Goal: Check status: Check status

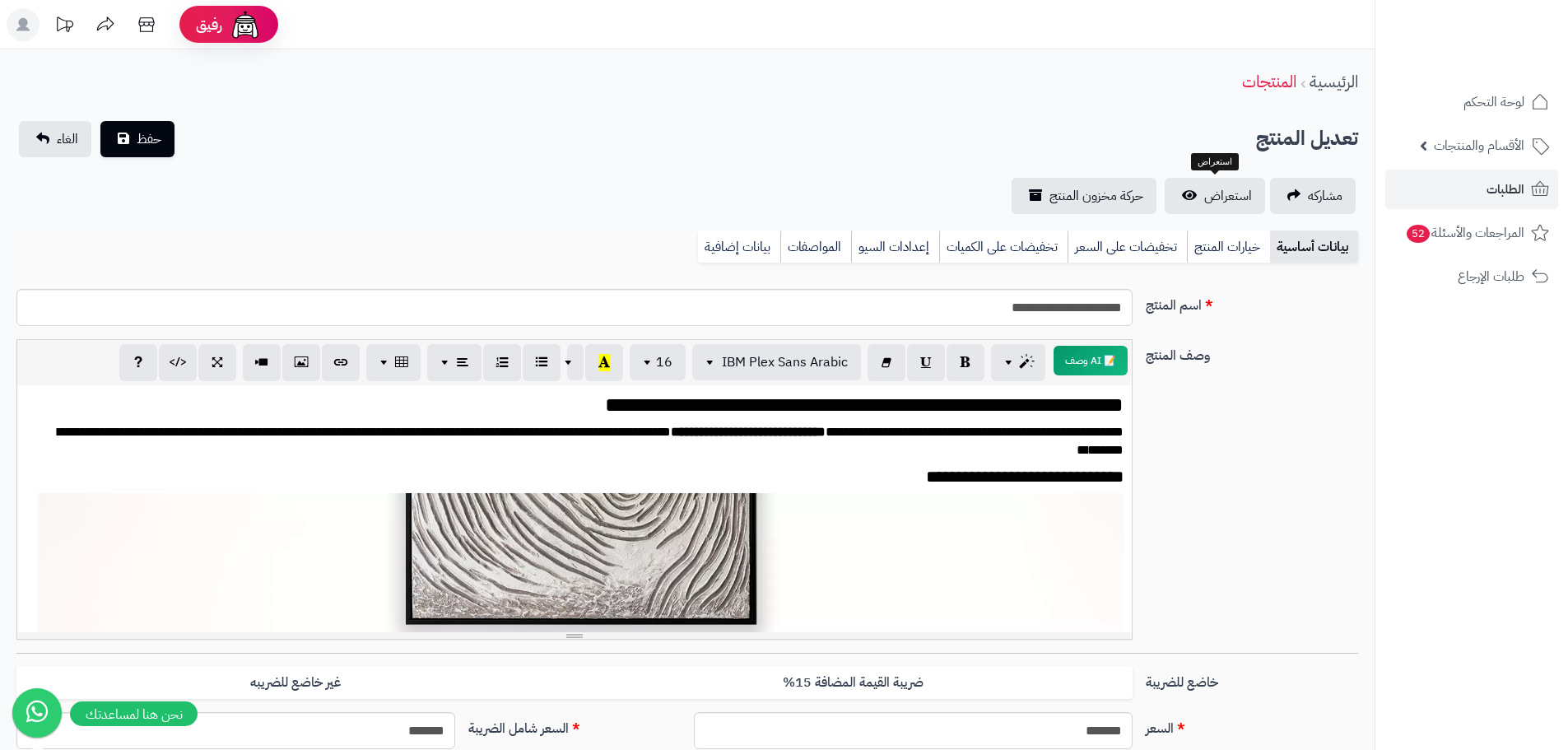
scroll to position [301, 0]
click at [1446, 185] on link "الطلبات" at bounding box center [1472, 189] width 173 height 40
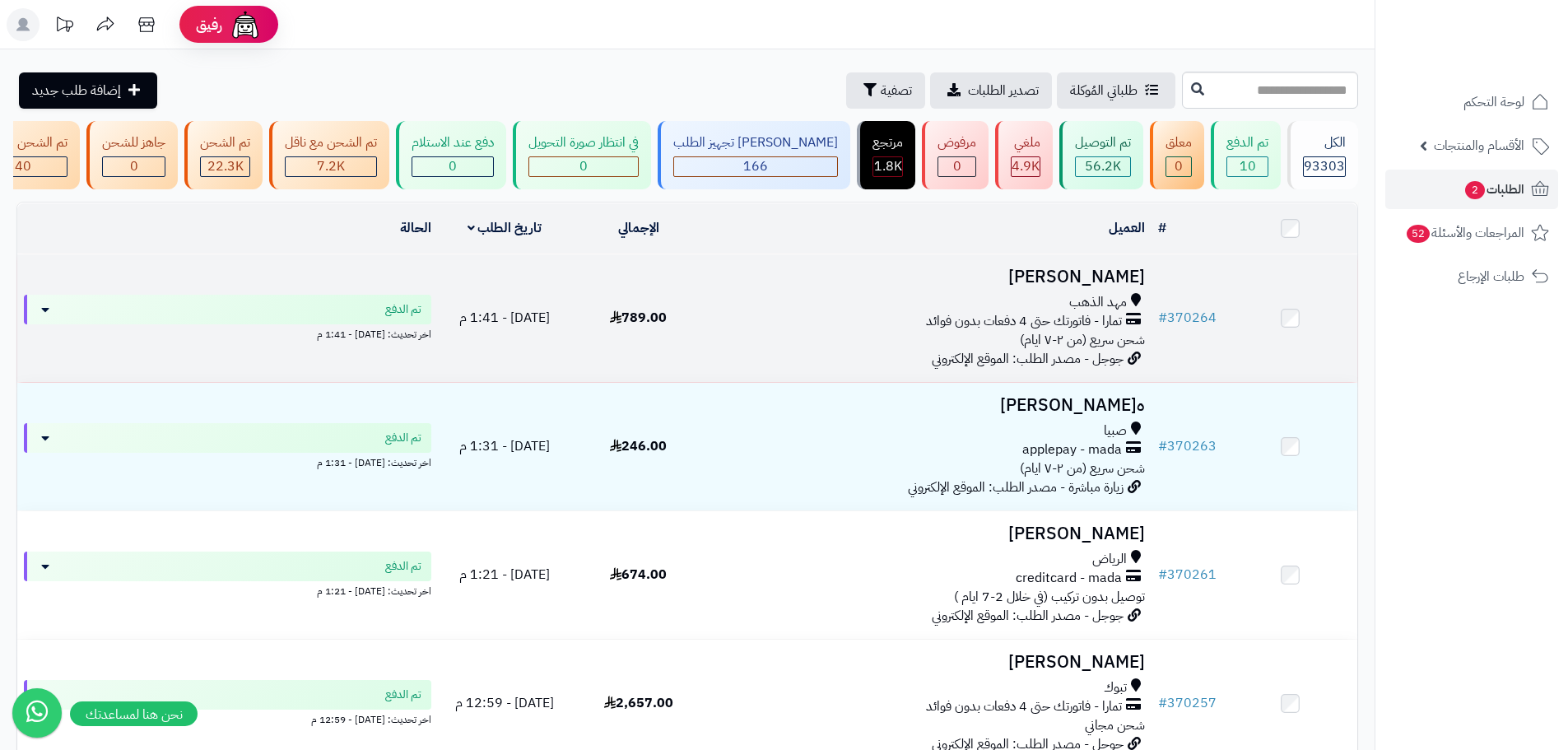
click at [752, 331] on div "تمارا - فاتورتك حتى 4 دفعات بدون فوائد" at bounding box center [928, 321] width 433 height 19
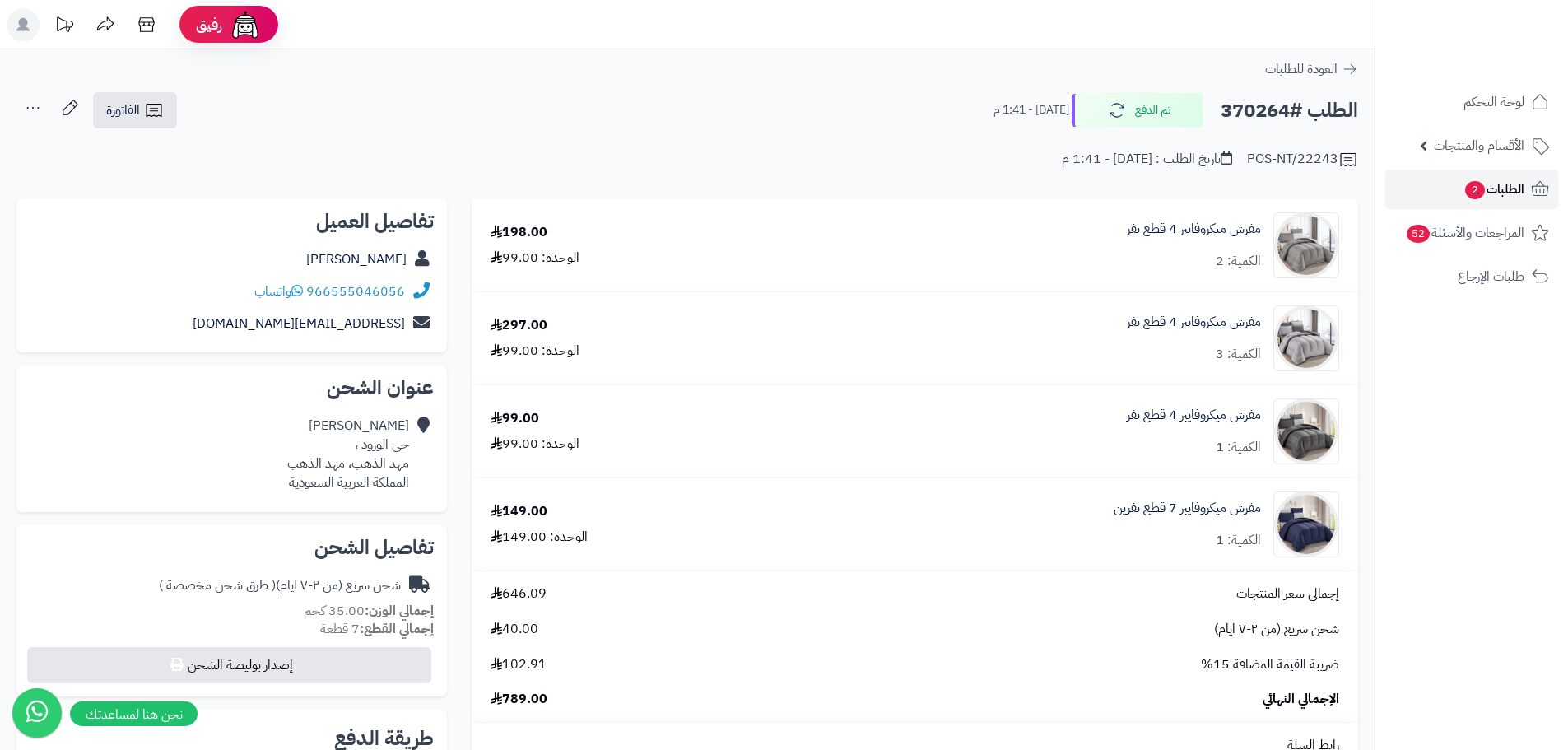
click at [1494, 189] on span "الطلبات 2" at bounding box center [1493, 189] width 61 height 23
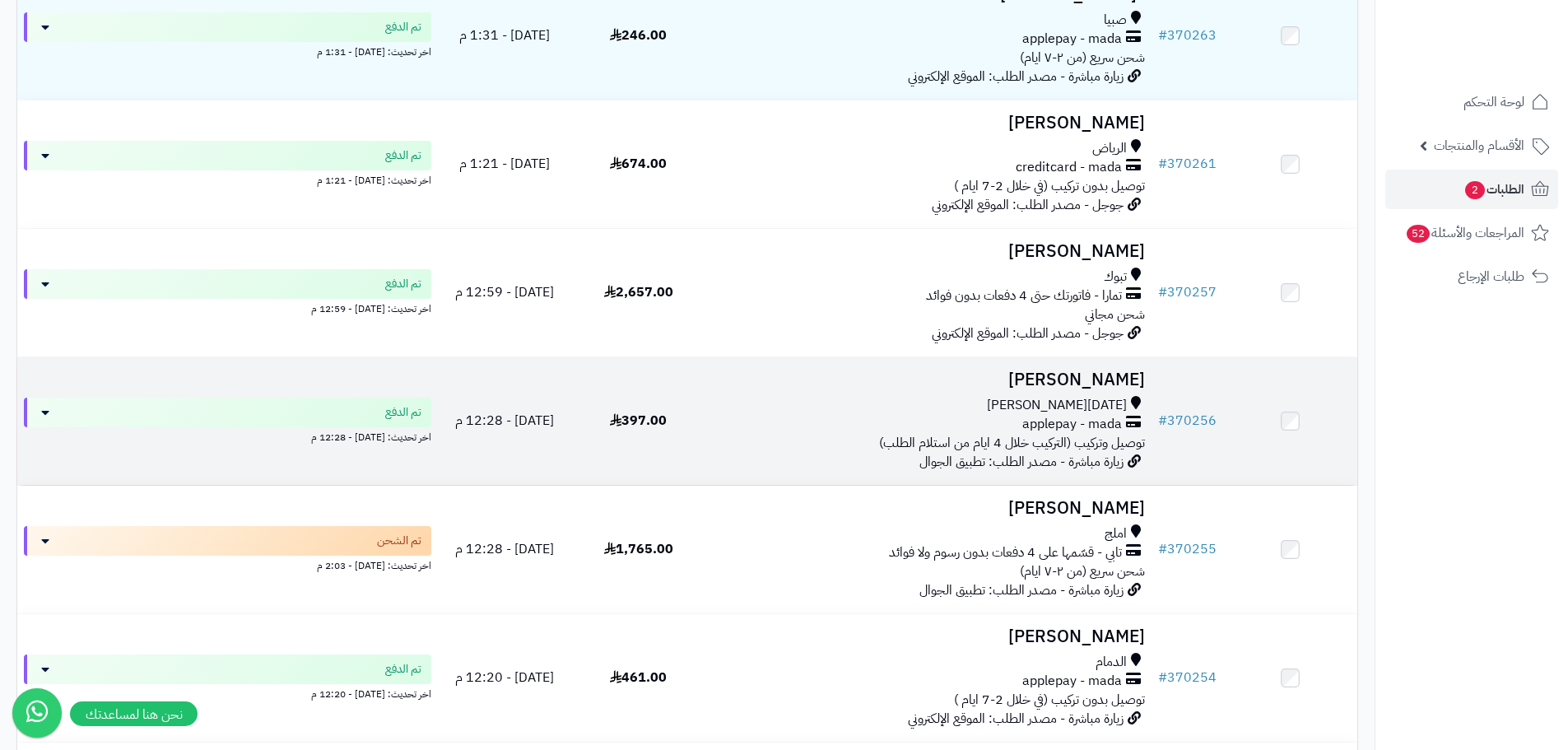
scroll to position [411, 0]
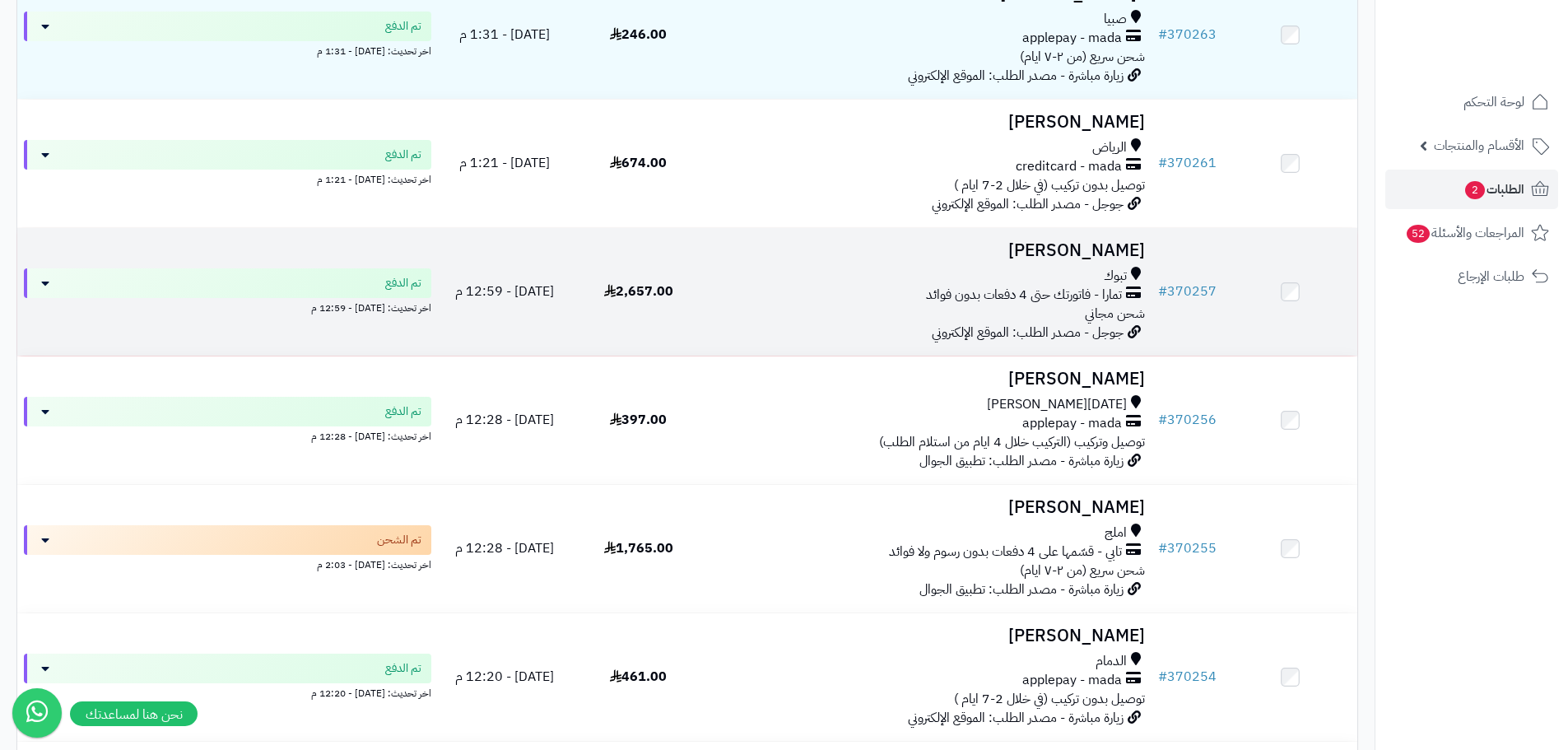
click at [807, 305] on div "تمارا - فاتورتك حتى 4 دفعات بدون فوائد" at bounding box center [928, 295] width 433 height 19
click at [1201, 299] on link "# 370257" at bounding box center [1187, 292] width 58 height 20
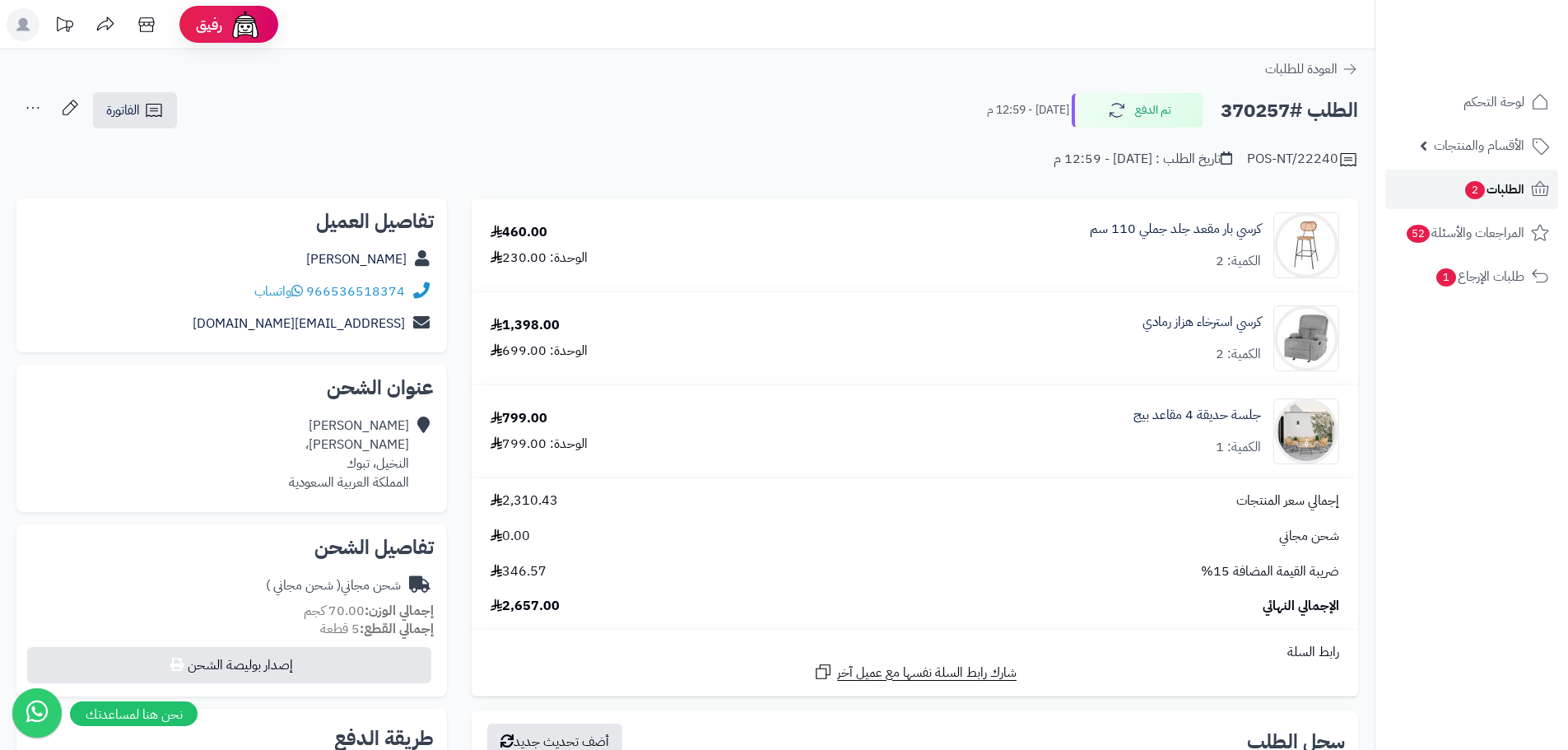
click at [1493, 198] on span "الطلبات 2" at bounding box center [1493, 189] width 61 height 23
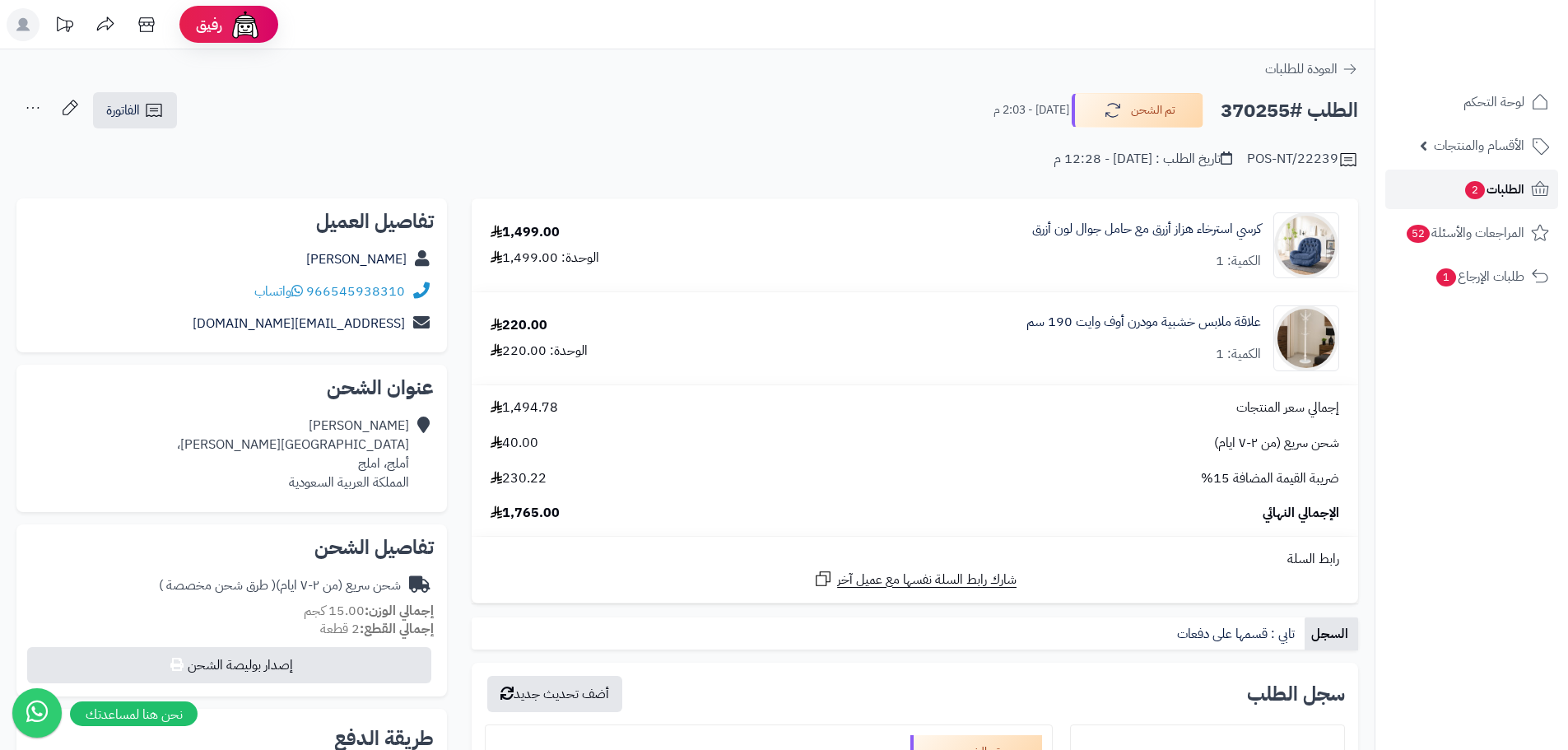
click at [1509, 189] on span "الطلبات 2" at bounding box center [1493, 189] width 61 height 23
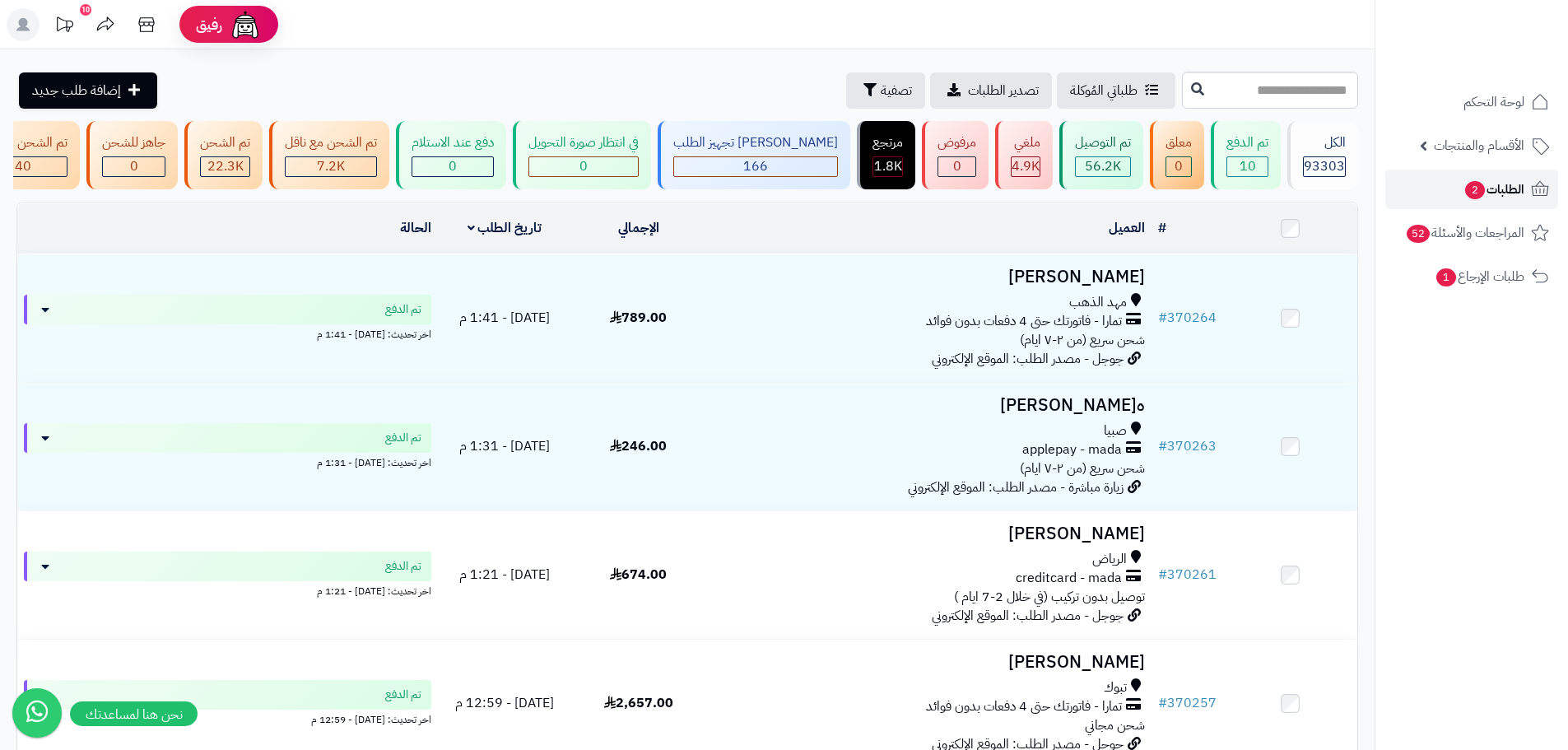
click at [1518, 184] on span "الطلبات 2" at bounding box center [1493, 189] width 61 height 23
click at [1487, 184] on span "الطلبات 2" at bounding box center [1493, 189] width 61 height 23
click at [1492, 223] on span "المراجعات والأسئلة 52" at bounding box center [1465, 233] width 119 height 23
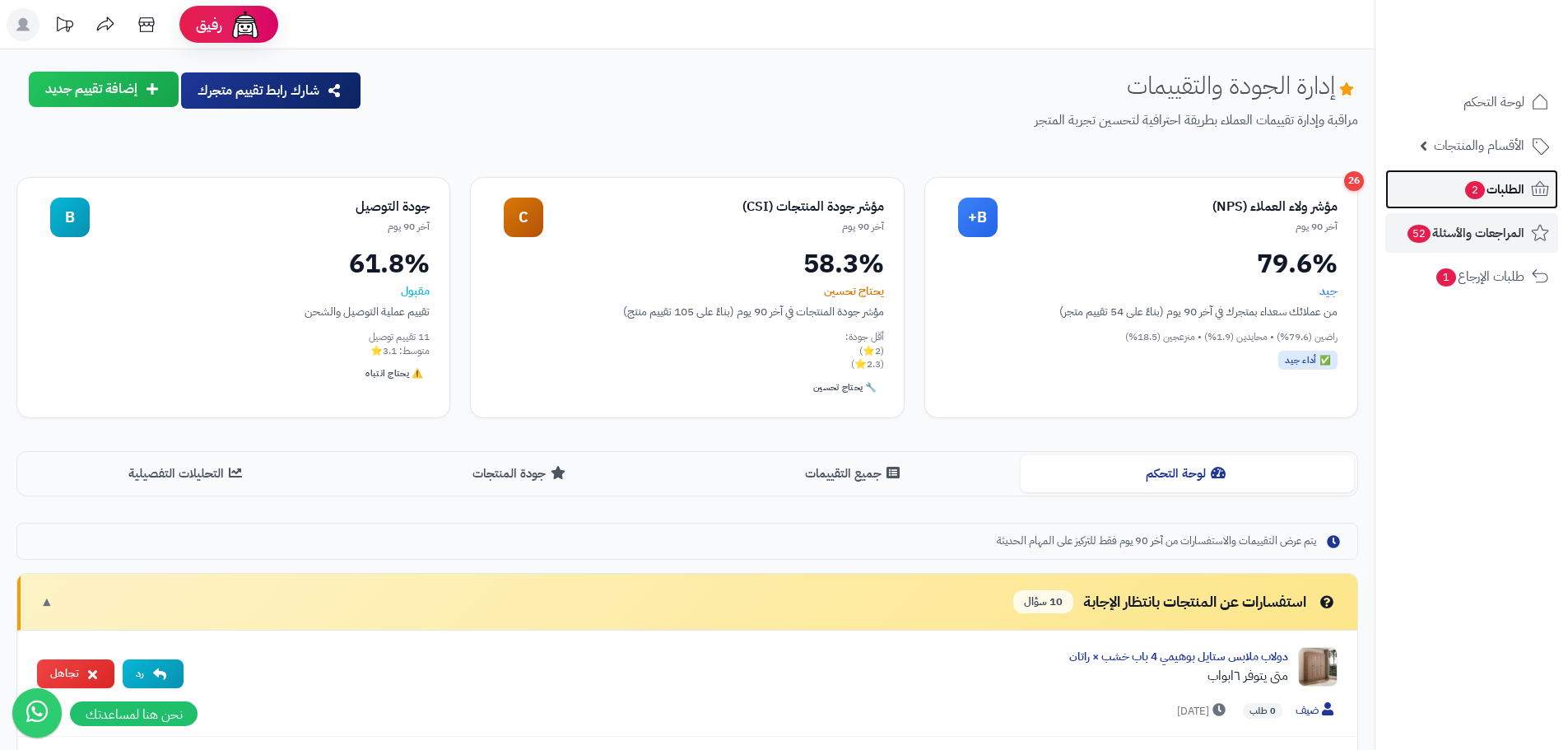
click at [1496, 187] on span "الطلبات 2" at bounding box center [1493, 189] width 61 height 23
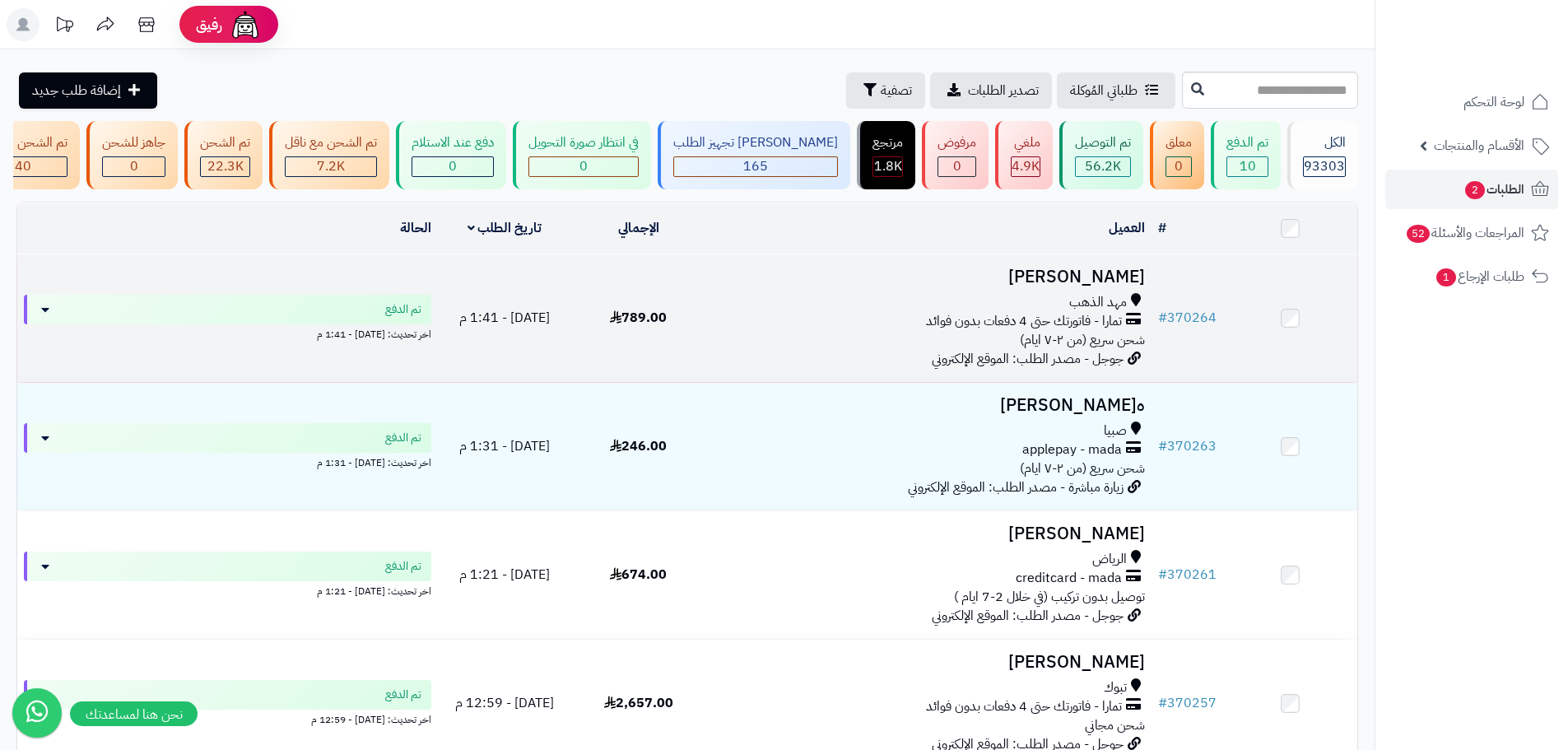
click at [644, 322] on span "789.00" at bounding box center [638, 318] width 56 height 20
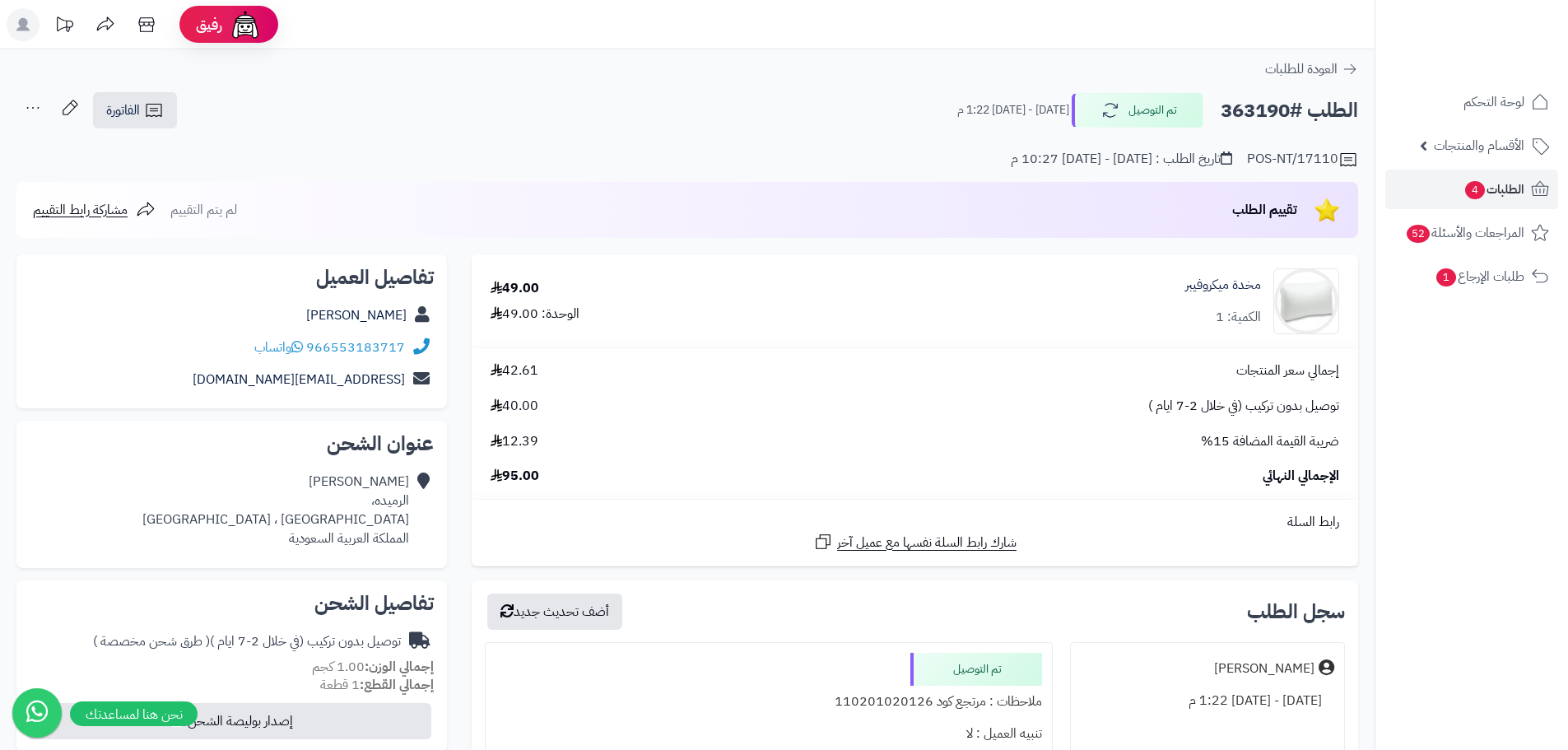
click at [1244, 100] on h2 "الطلب #363190" at bounding box center [1289, 110] width 137 height 34
click at [1244, 101] on h2 "الطلب #363190" at bounding box center [1289, 110] width 137 height 34
copy h2 "363190"
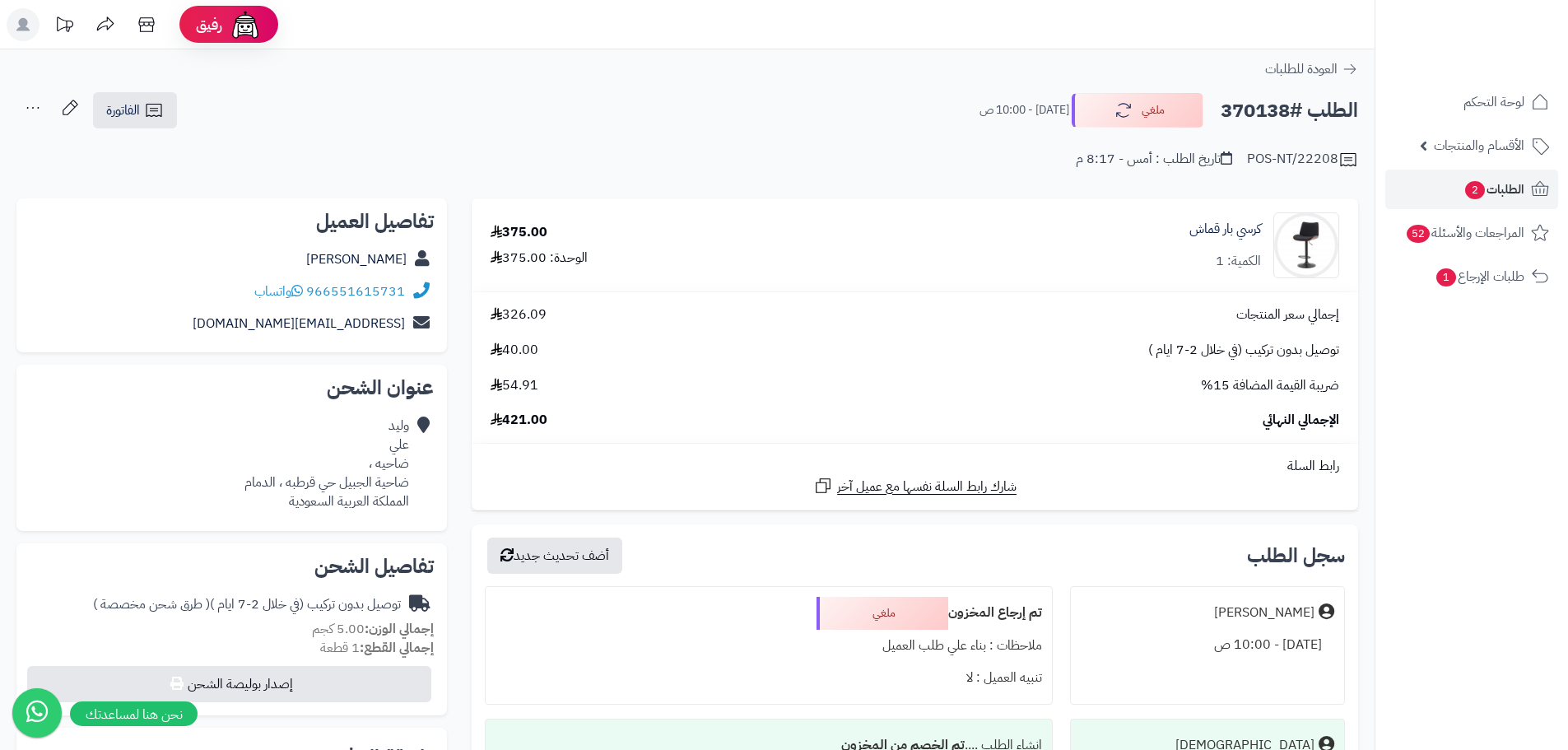
click at [1252, 123] on h2 "الطلب #370138" at bounding box center [1289, 110] width 137 height 34
copy h2 "370138"
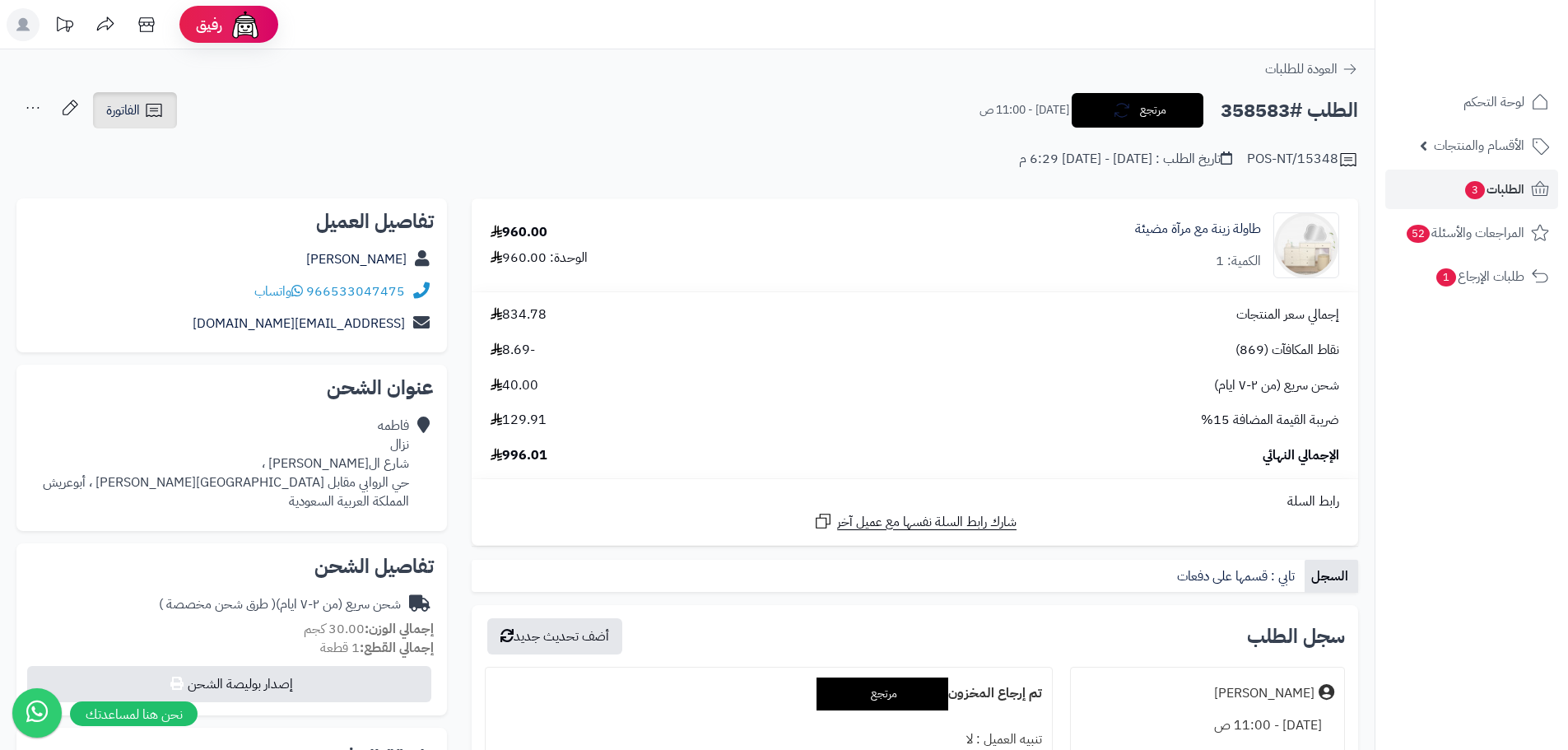
click at [147, 105] on icon at bounding box center [153, 110] width 16 height 13
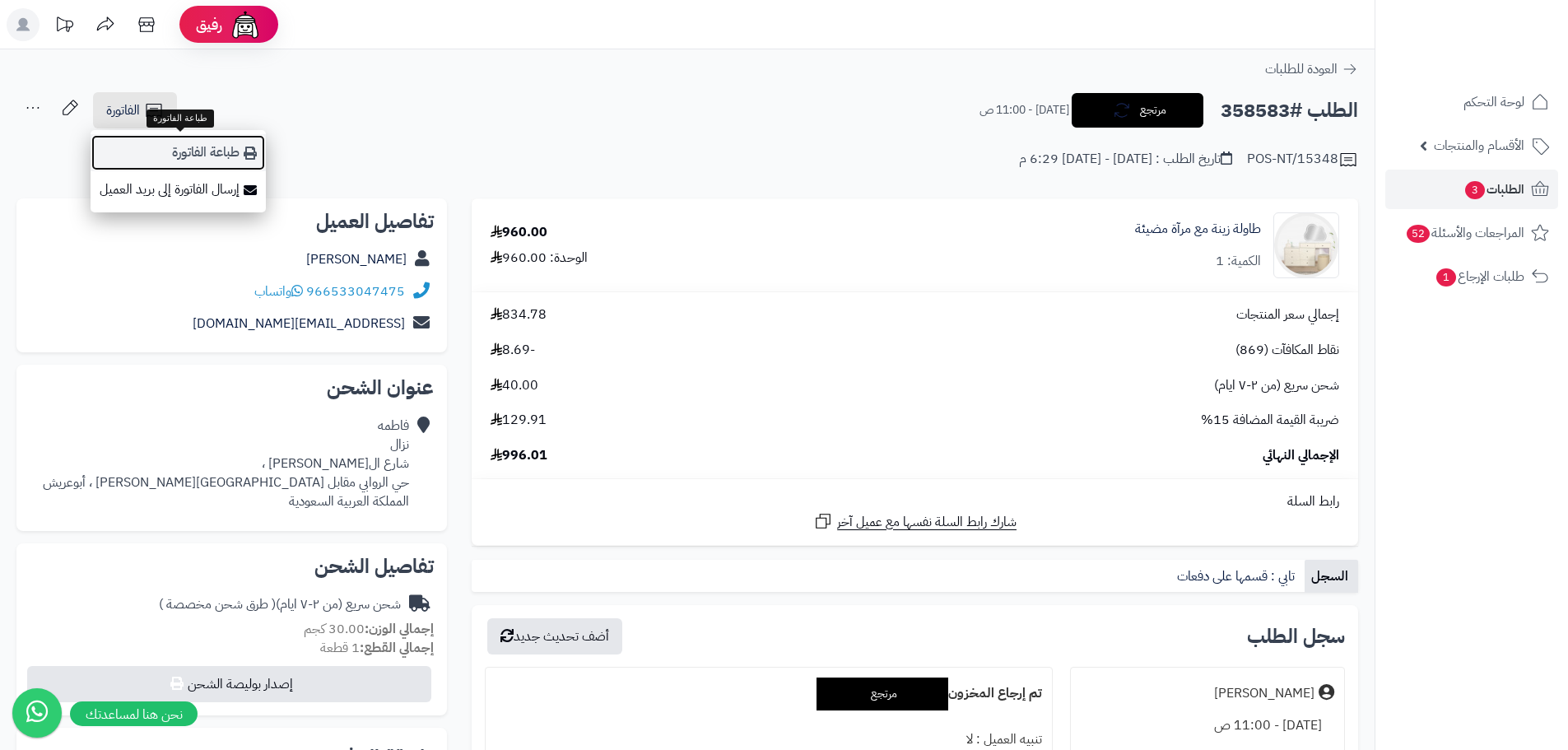
click at [209, 154] on link "طباعة الفاتورة" at bounding box center [178, 153] width 175 height 37
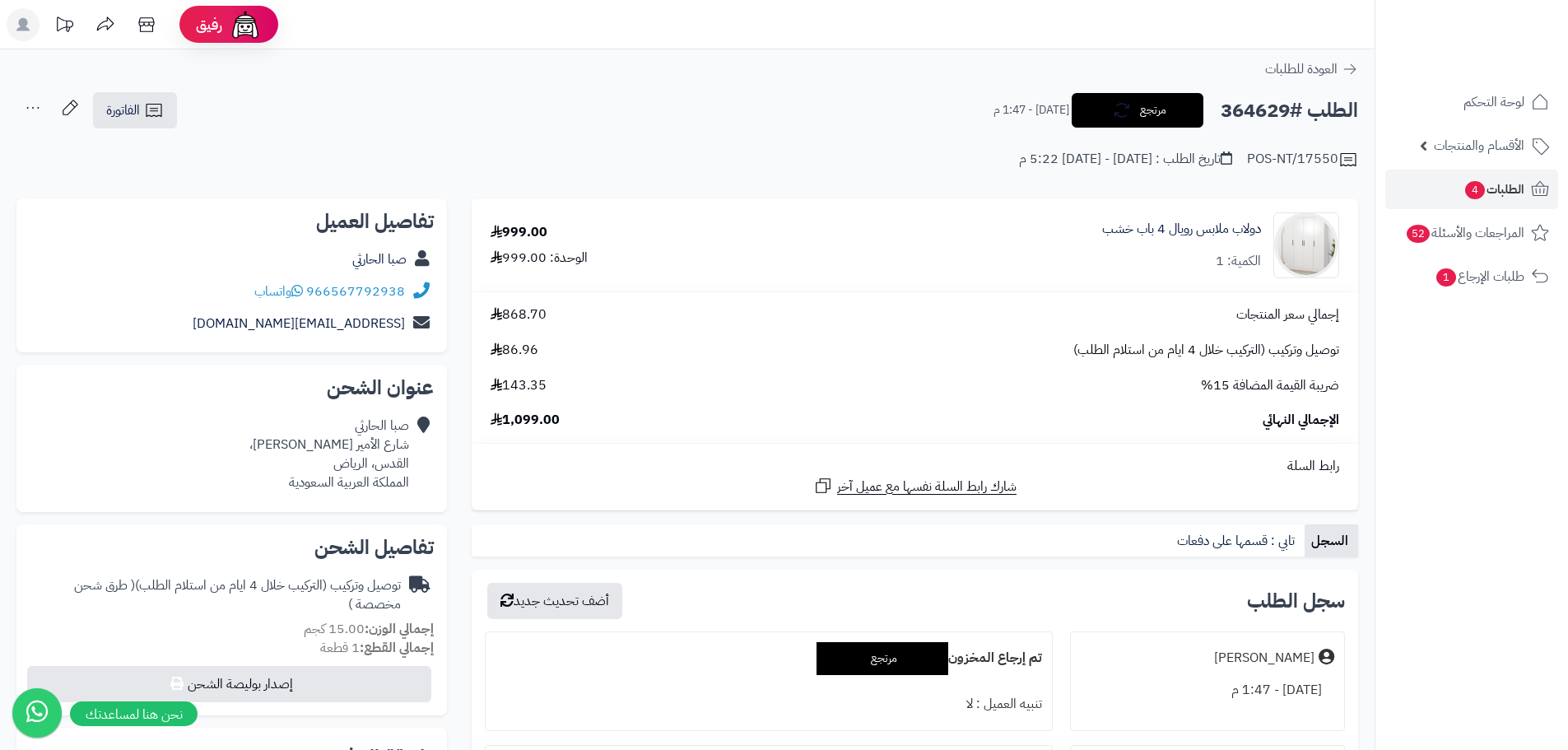
click at [1257, 114] on h2 "الطلب #364629" at bounding box center [1289, 110] width 137 height 34
copy h2 "364629"
click at [136, 113] on span "الفاتورة" at bounding box center [123, 110] width 34 height 20
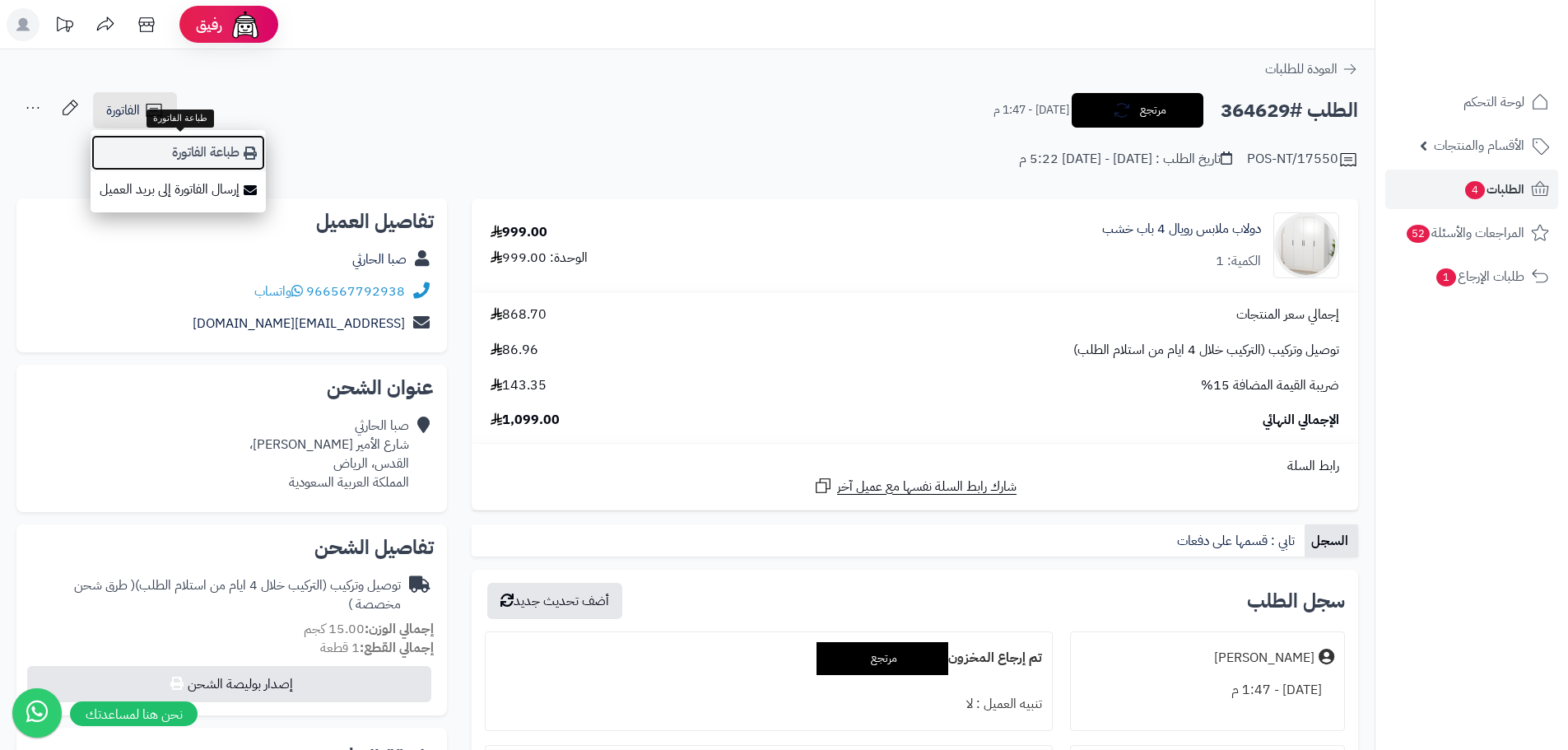
click at [229, 153] on link "طباعة الفاتورة" at bounding box center [178, 153] width 175 height 37
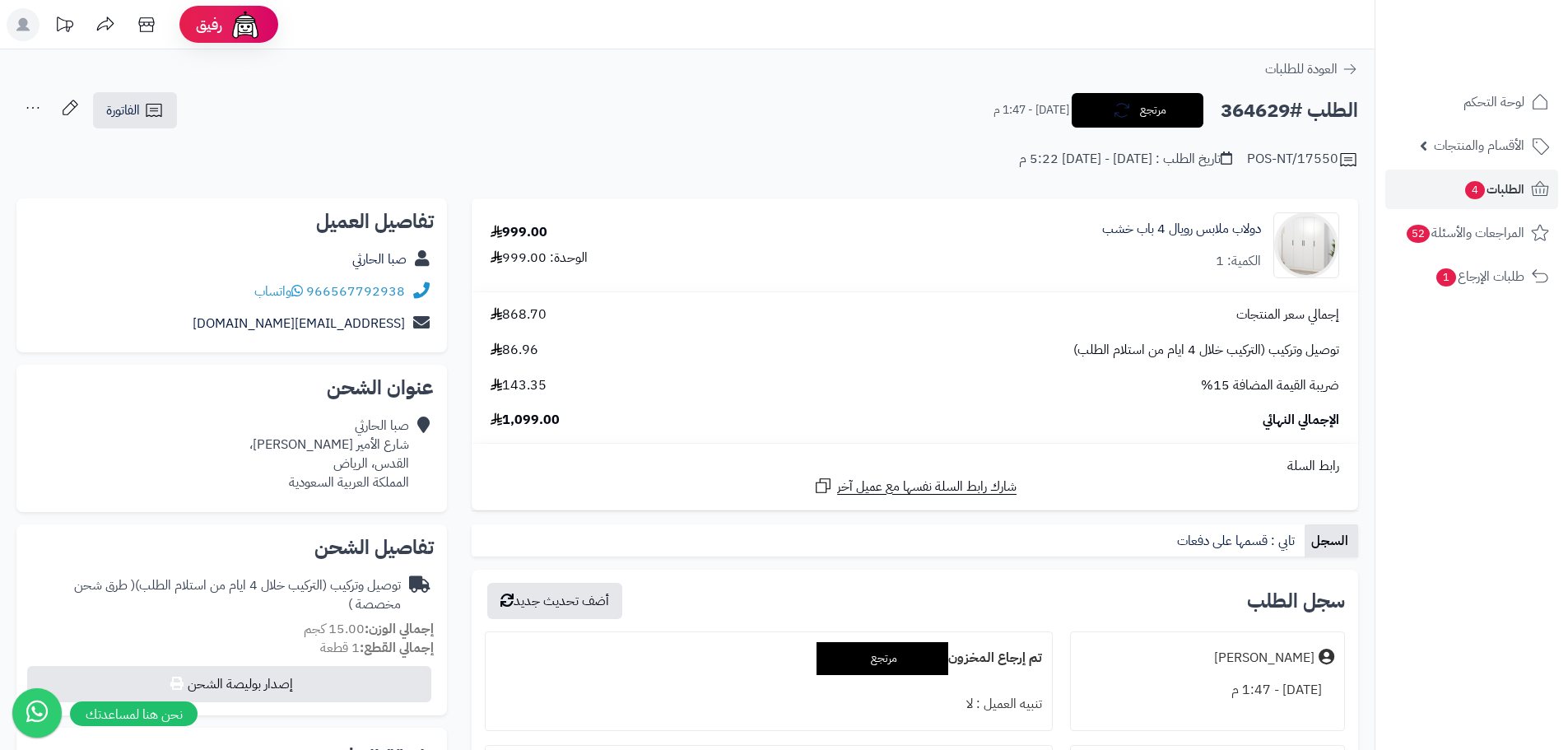
copy h2 "364629"
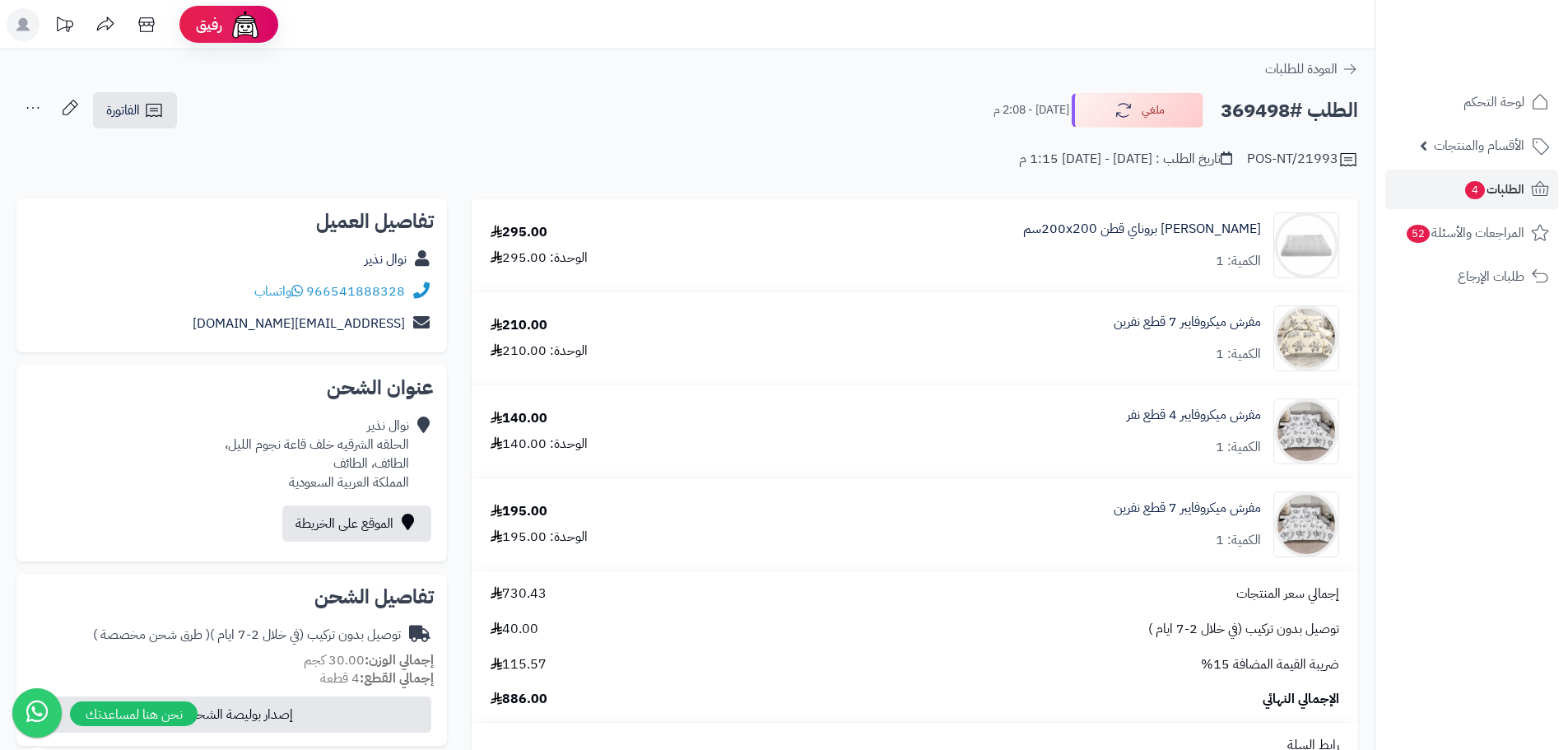
click at [1276, 109] on h2 "الطلب #369498" at bounding box center [1289, 110] width 137 height 34
copy h2 "369498"
click at [1522, 200] on span "الطلبات 4" at bounding box center [1493, 189] width 61 height 23
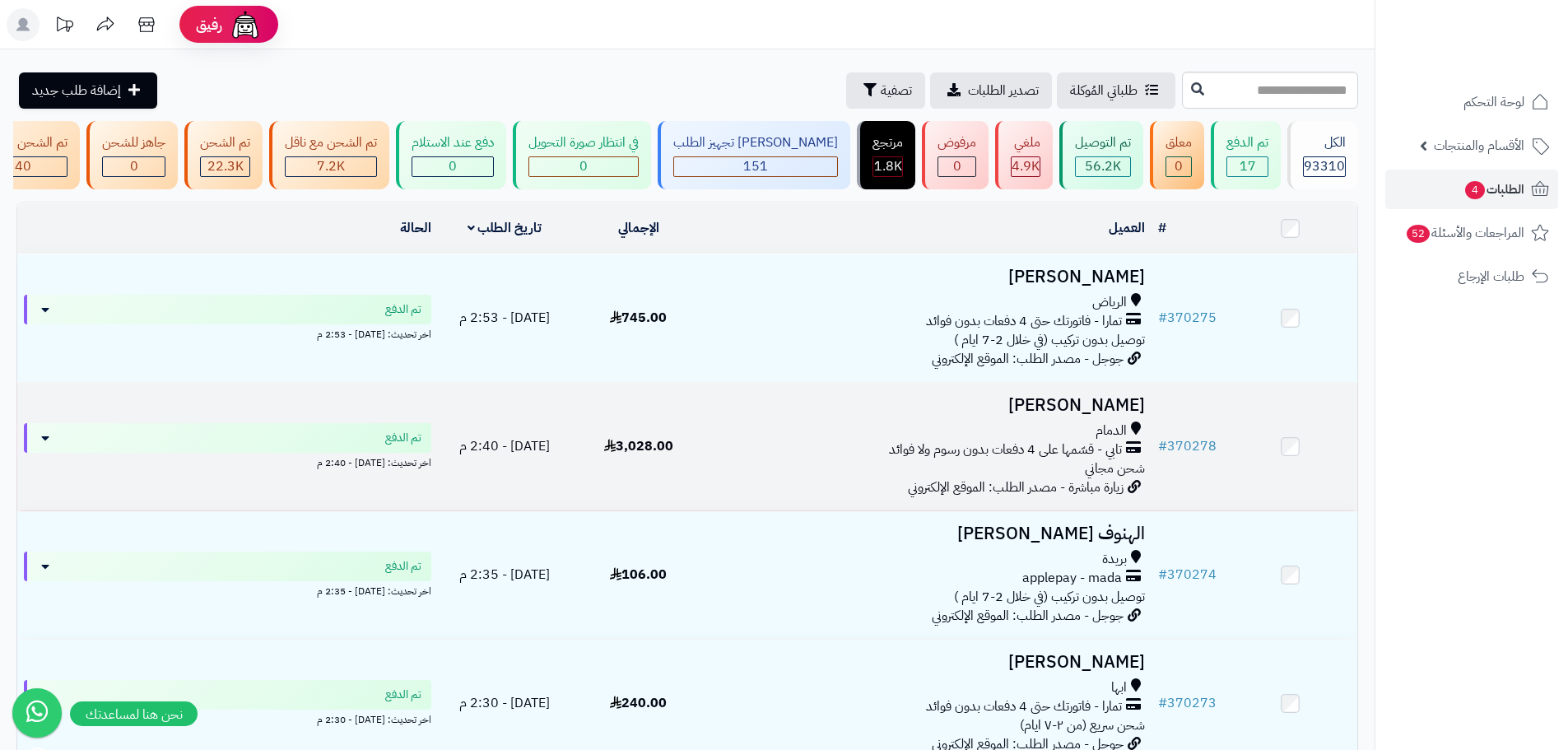
click at [789, 478] on div "الدمام تابي - قسّمها على 4 دفعات بدون رسوم ولا فوائد شحن مجاني" at bounding box center [928, 449] width 433 height 56
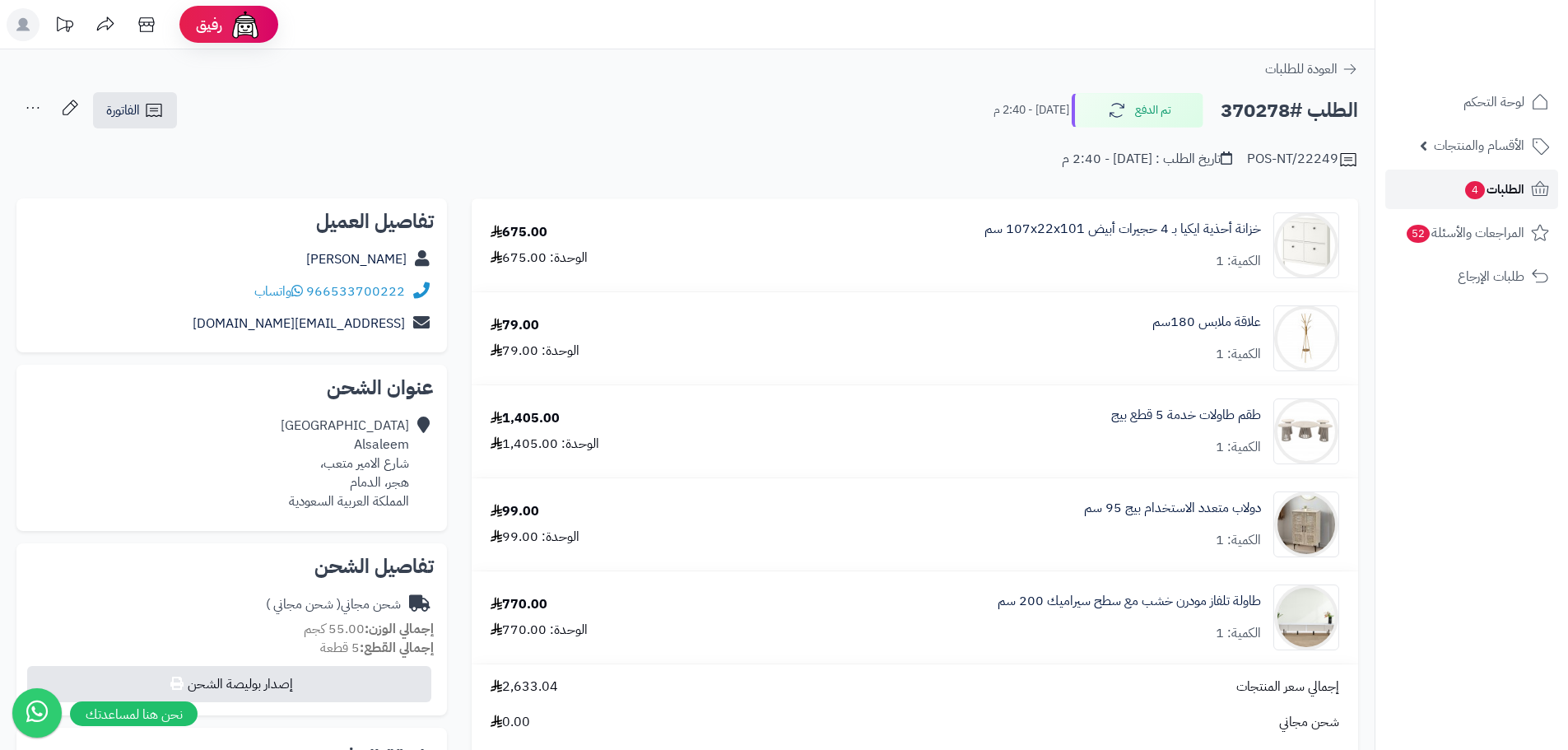
click at [1496, 197] on span "الطلبات 4" at bounding box center [1493, 189] width 61 height 23
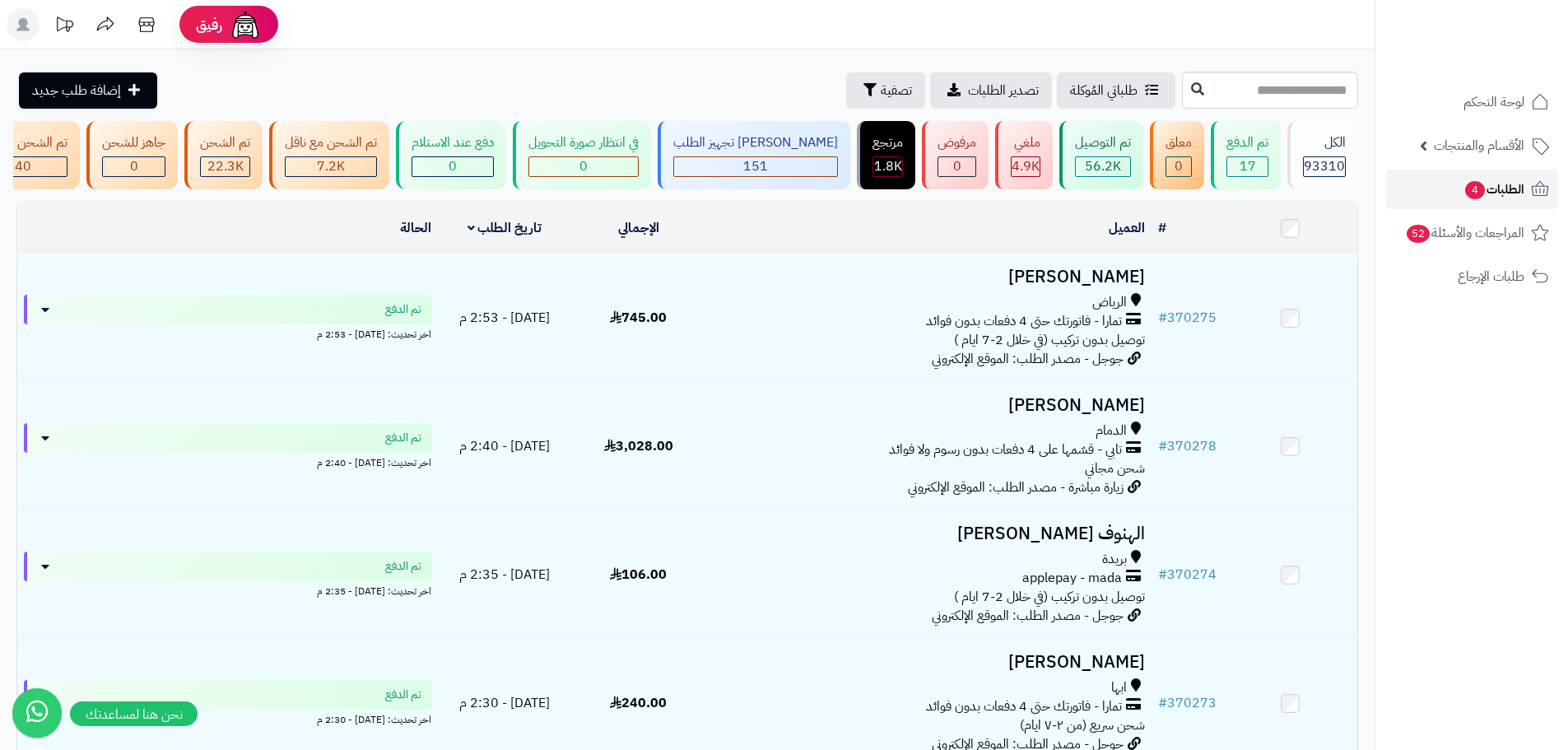
click at [1493, 195] on span "الطلبات 4" at bounding box center [1493, 189] width 61 height 23
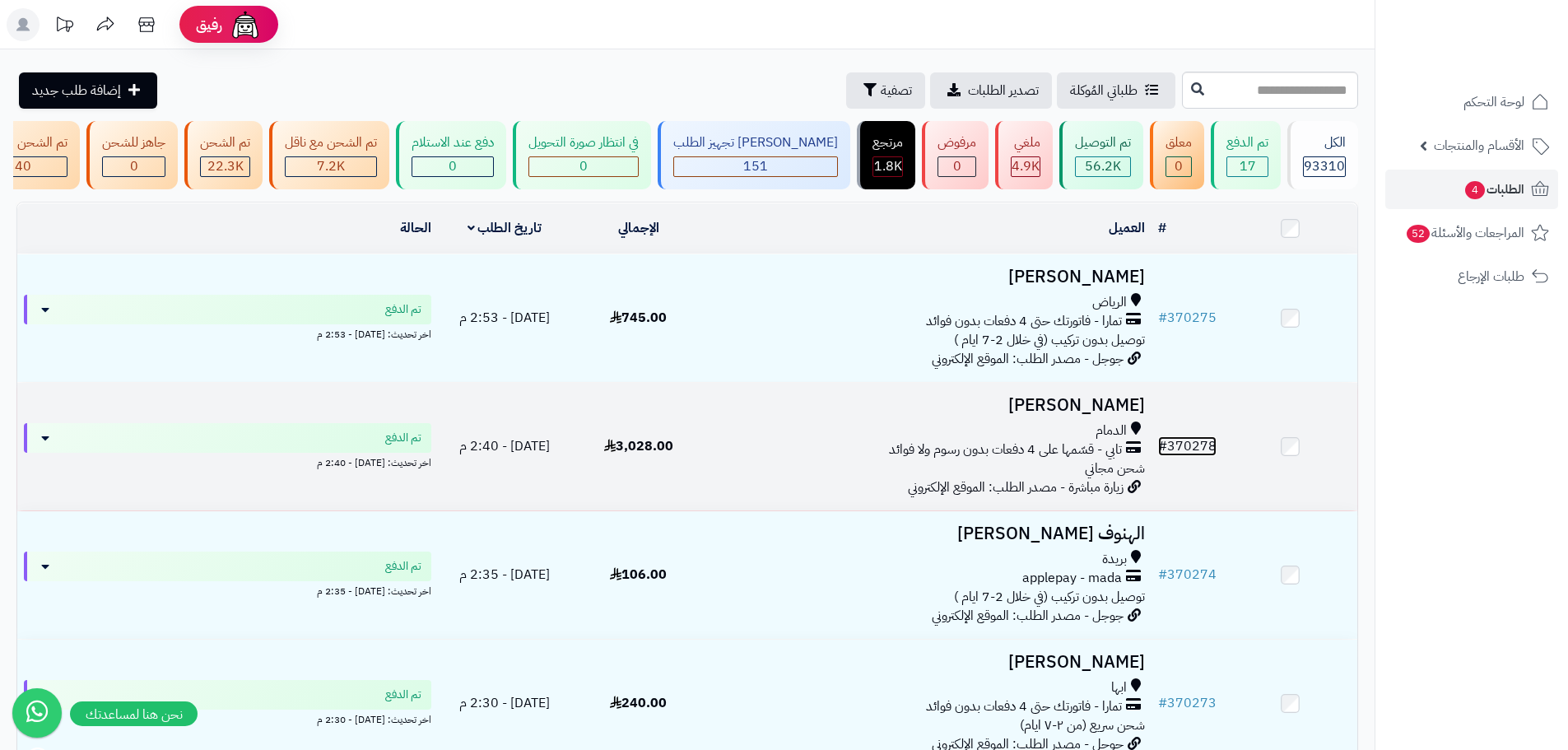
click at [1199, 456] on link "# 370278" at bounding box center [1187, 446] width 58 height 20
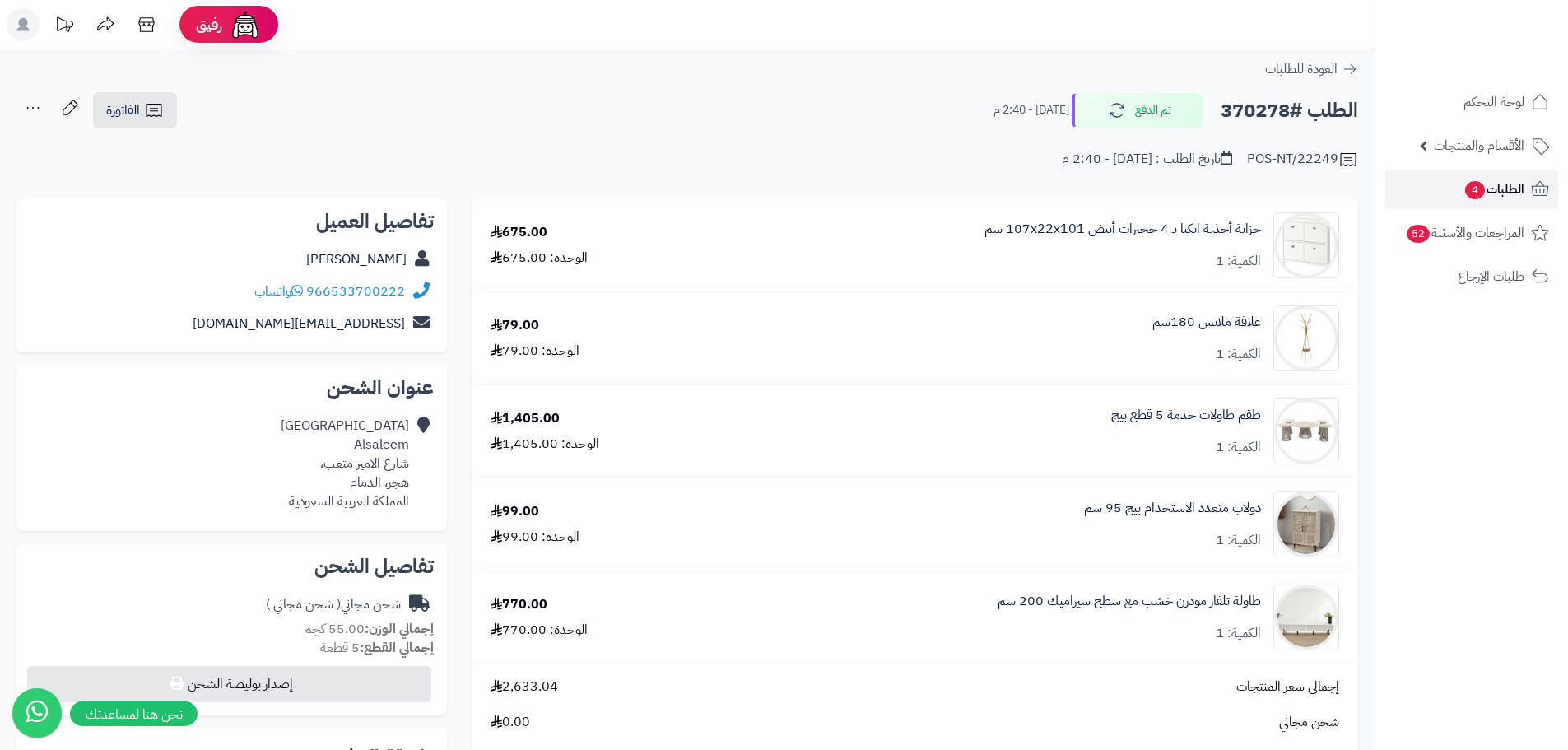
click at [1484, 185] on span "الطلبات 4" at bounding box center [1493, 189] width 61 height 23
